Goal: Task Accomplishment & Management: Manage account settings

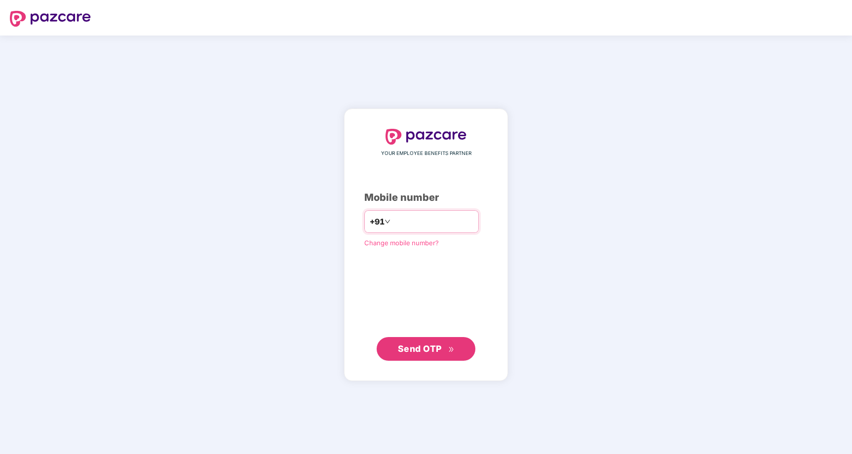
type input "**********"
click at [431, 351] on span "Send OTP" at bounding box center [420, 349] width 44 height 10
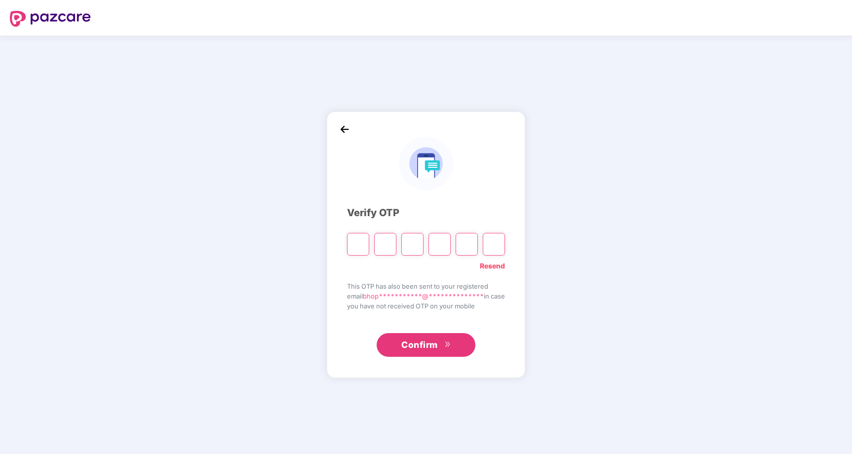
type input "*"
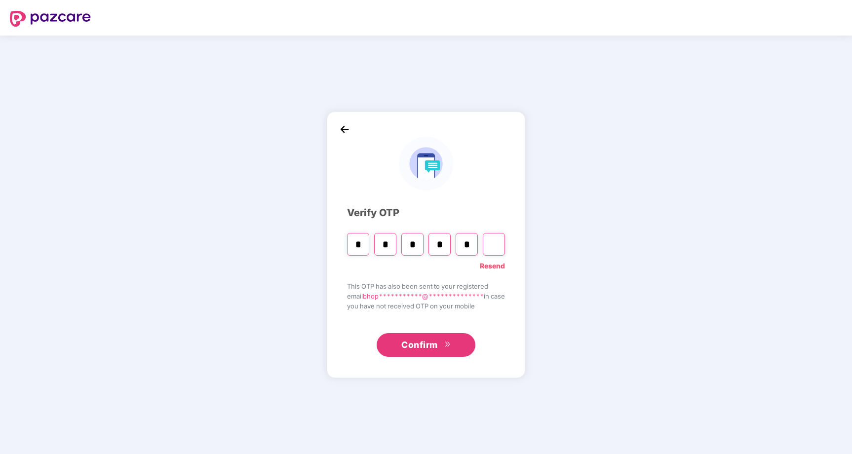
type input "*"
